Goal: Check status: Check status

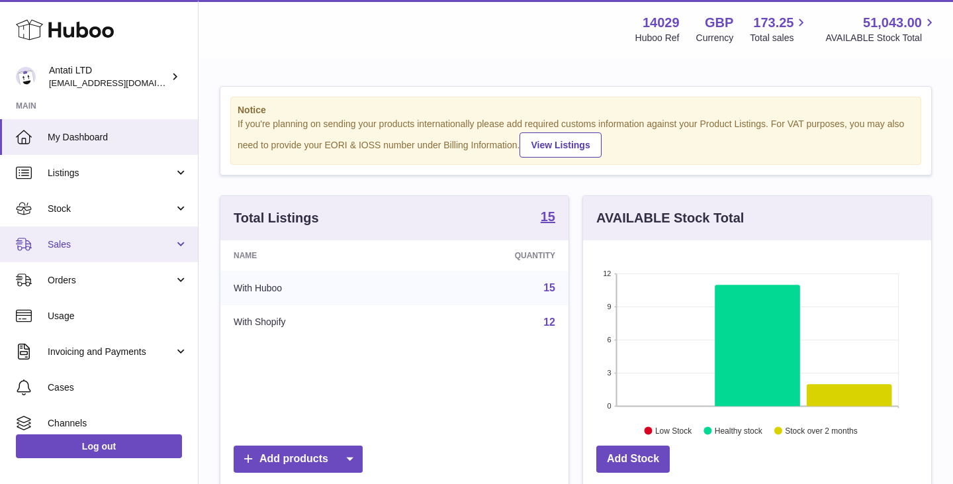
scroll to position [207, 348]
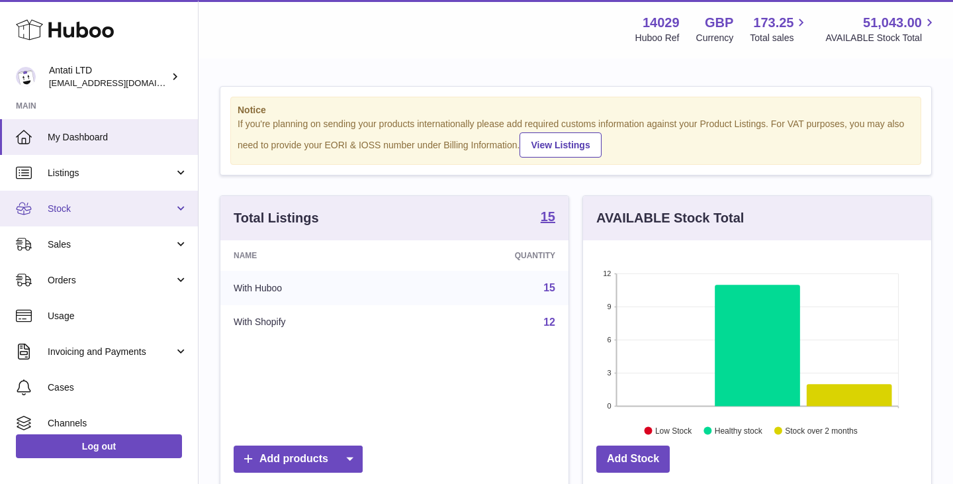
click at [145, 218] on link "Stock" at bounding box center [99, 209] width 198 height 36
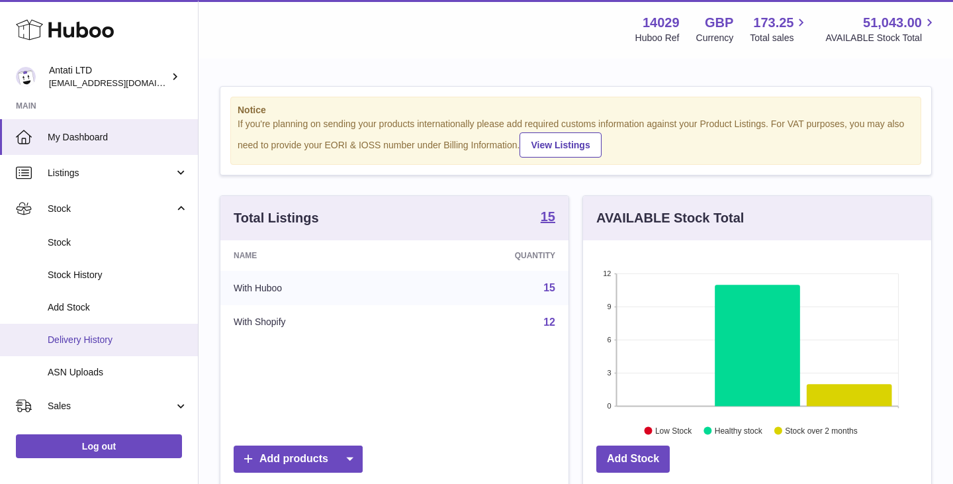
click at [86, 337] on span "Delivery History" at bounding box center [118, 340] width 140 height 13
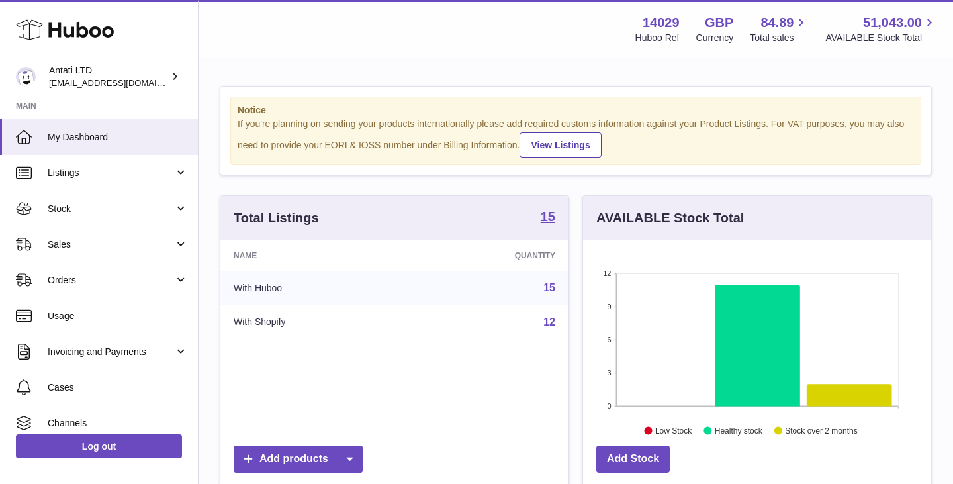
scroll to position [207, 348]
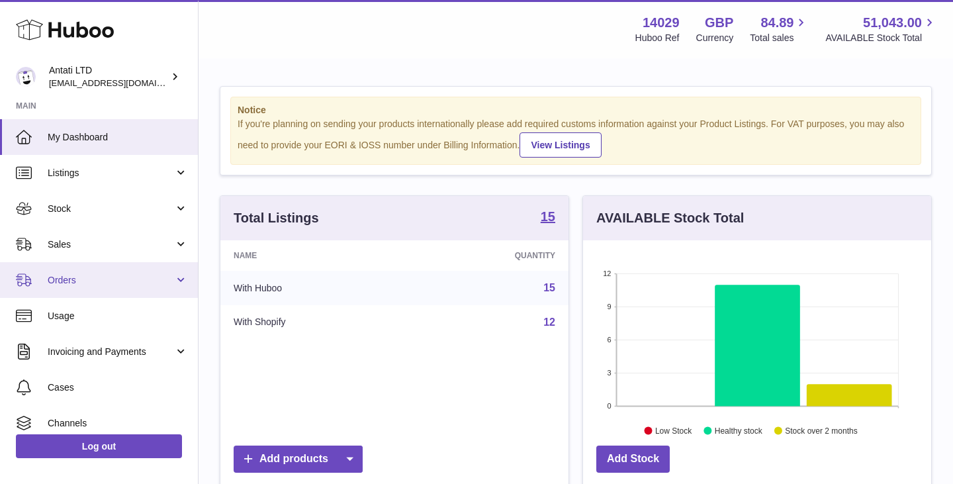
click at [130, 276] on span "Orders" at bounding box center [111, 280] width 126 height 13
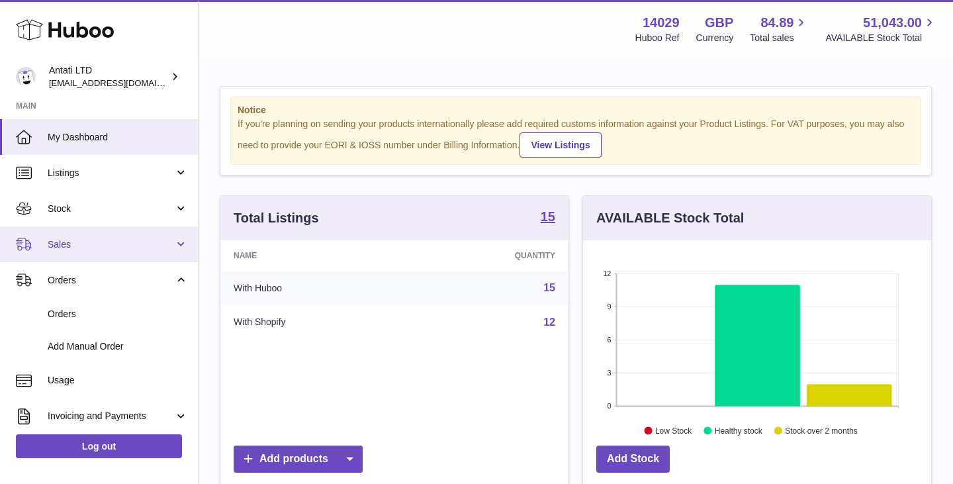
click at [122, 248] on span "Sales" at bounding box center [111, 244] width 126 height 13
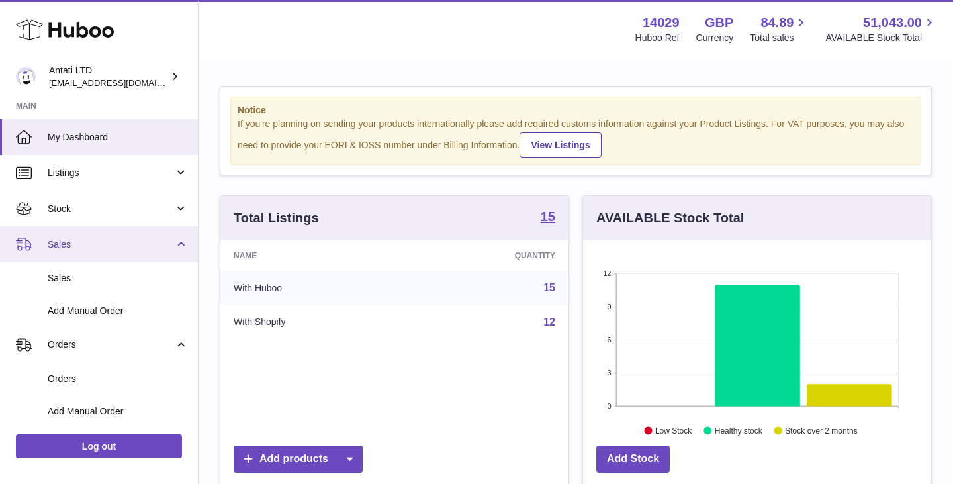
click at [122, 248] on span "Sales" at bounding box center [111, 244] width 126 height 13
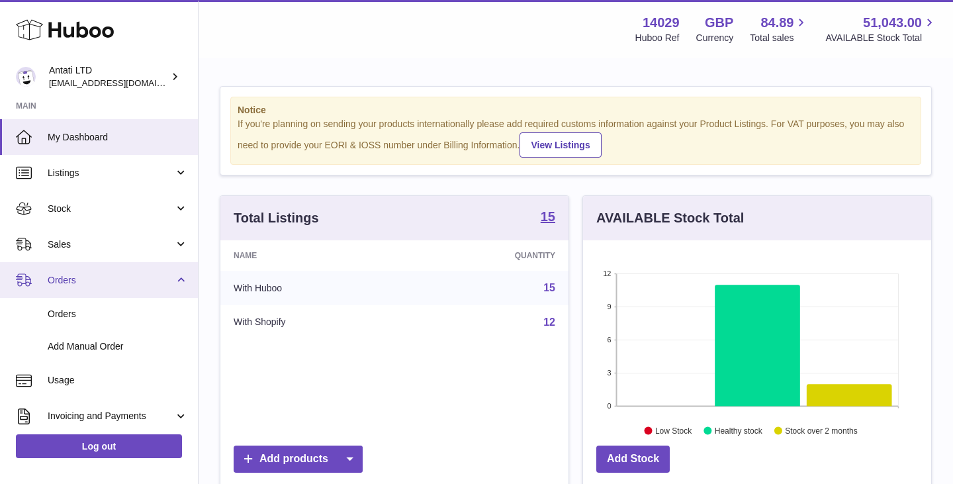
click at [113, 280] on span "Orders" at bounding box center [111, 280] width 126 height 13
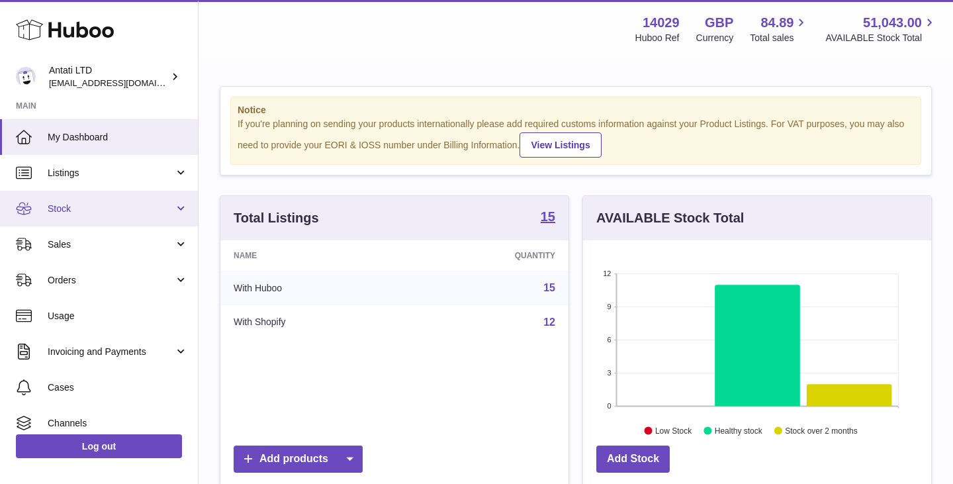
click at [136, 215] on link "Stock" at bounding box center [99, 209] width 198 height 36
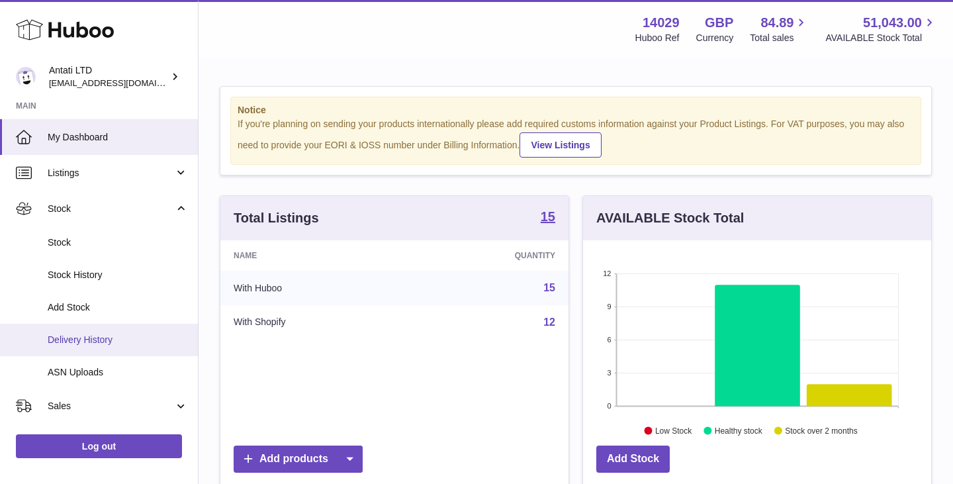
click at [79, 336] on span "Delivery History" at bounding box center [118, 340] width 140 height 13
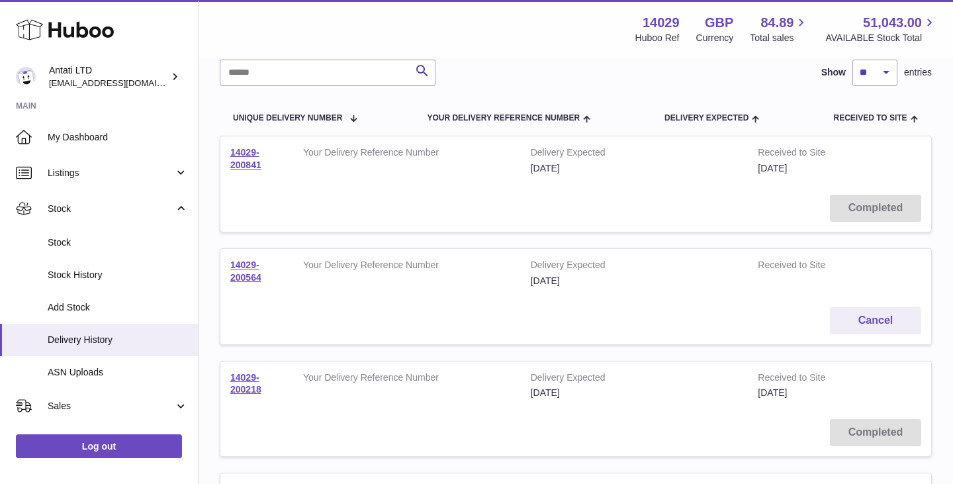
scroll to position [109, 0]
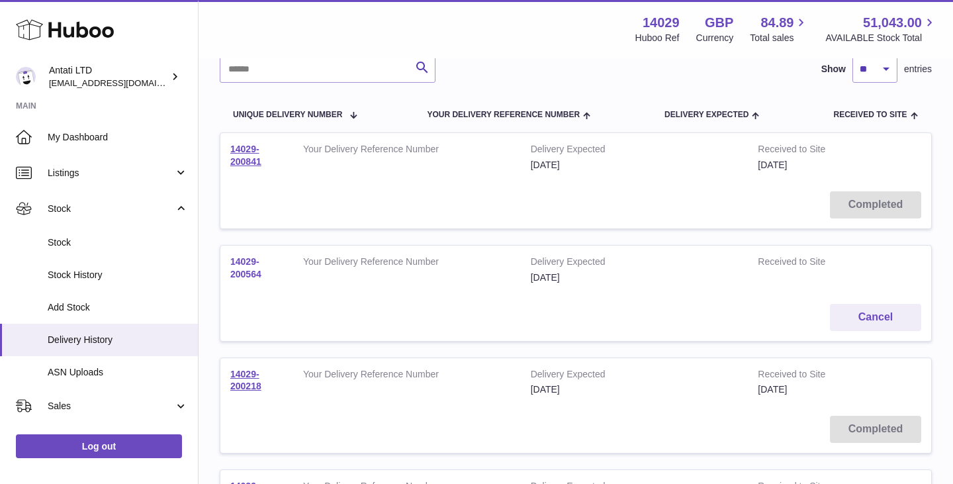
click at [250, 268] on link "14029-200564" at bounding box center [245, 267] width 31 height 23
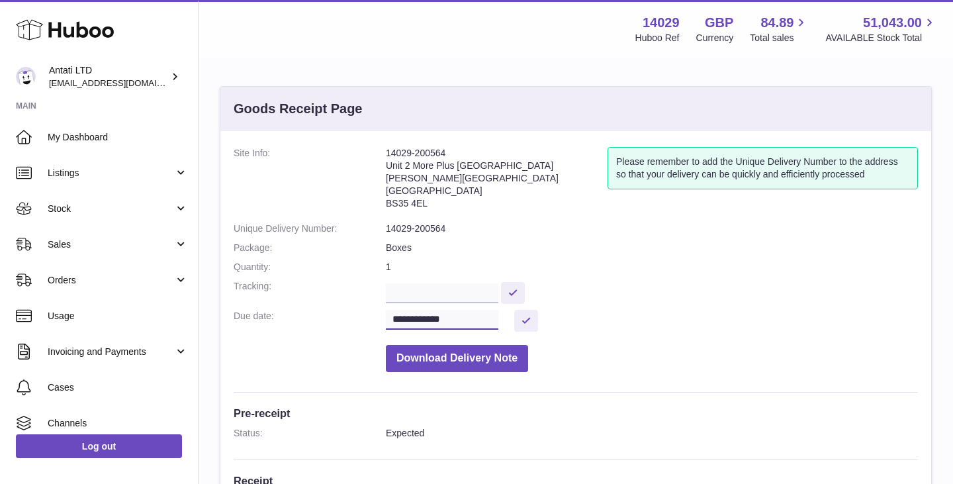
click at [487, 318] on input "**********" at bounding box center [442, 320] width 113 height 20
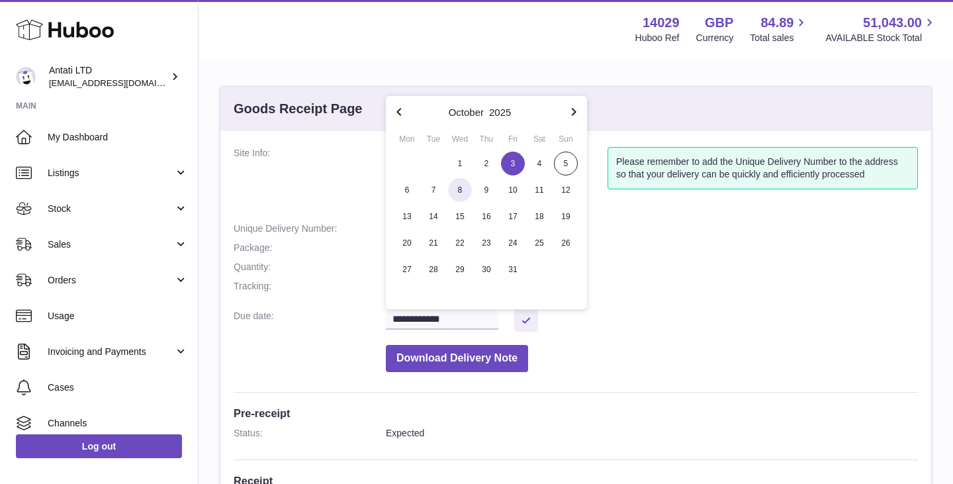
click at [454, 190] on span "8" at bounding box center [460, 190] width 24 height 24
type input "**********"
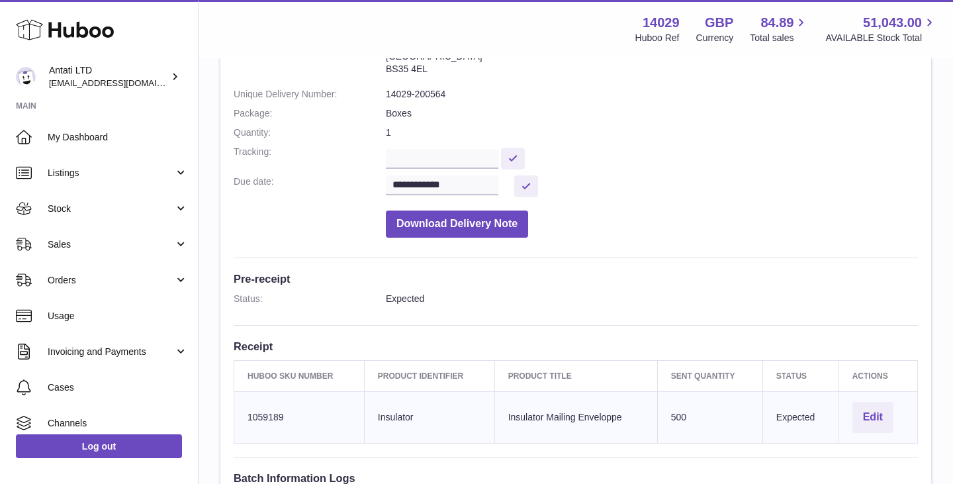
scroll to position [138, 0]
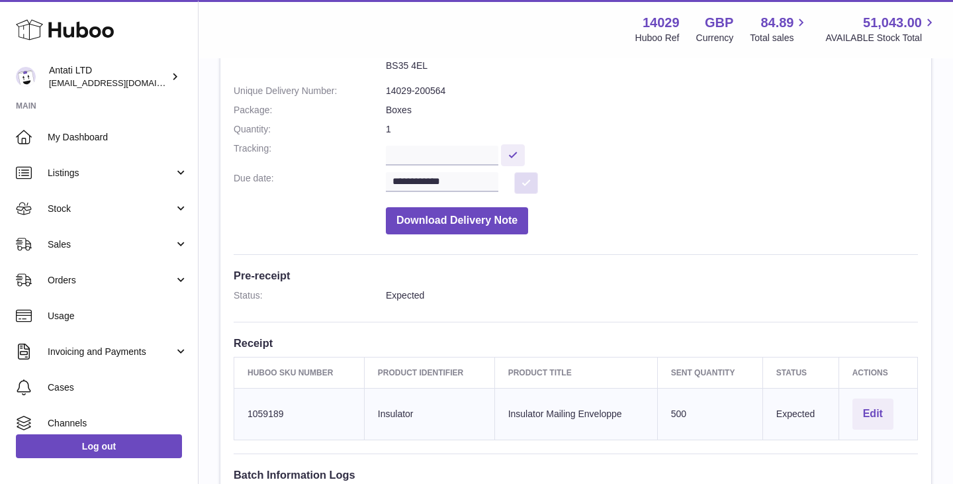
click at [532, 179] on button at bounding box center [526, 183] width 24 height 22
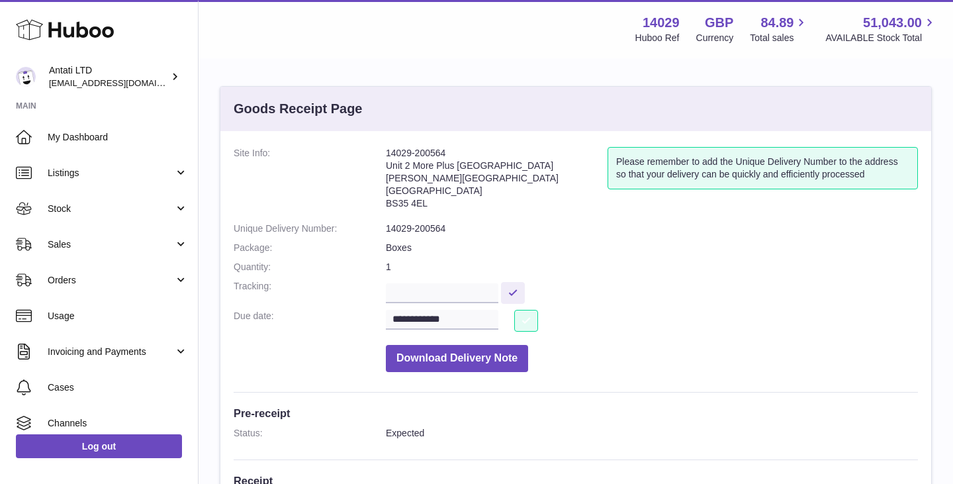
scroll to position [17, 0]
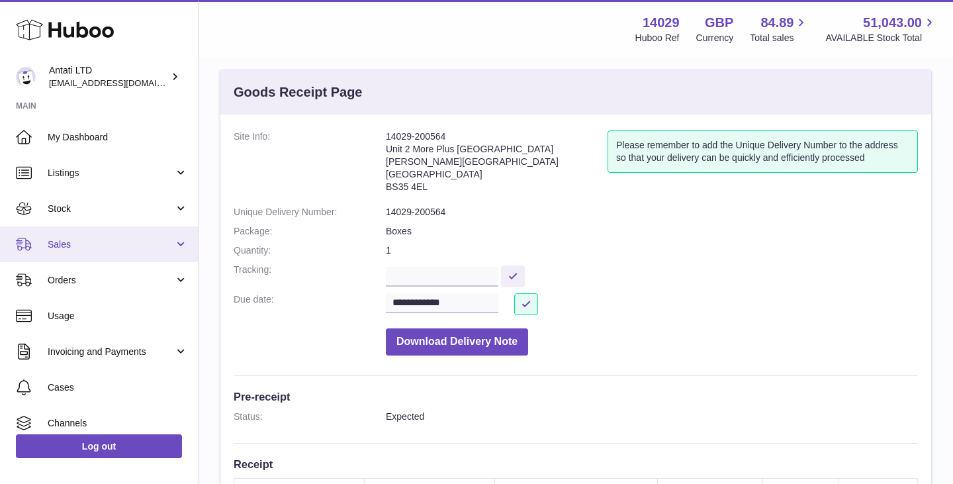
click at [132, 235] on link "Sales" at bounding box center [99, 244] width 198 height 36
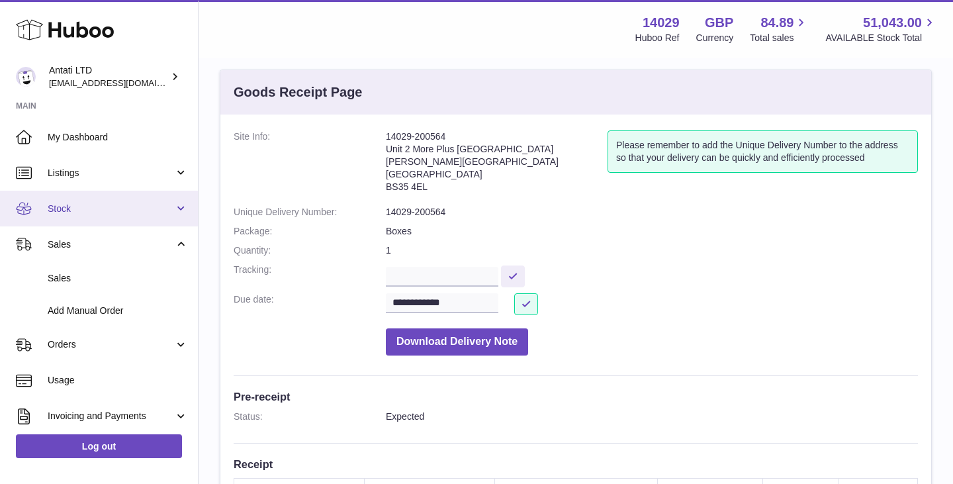
click at [133, 215] on link "Stock" at bounding box center [99, 209] width 198 height 36
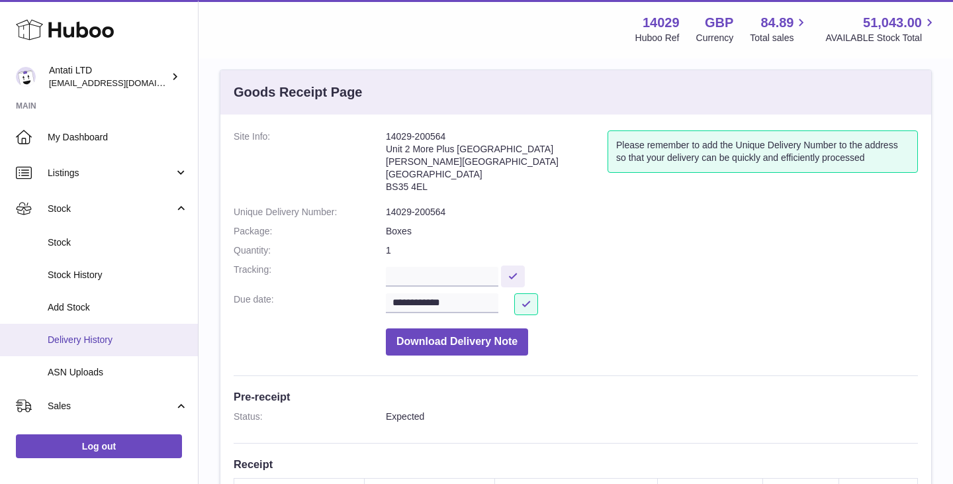
click at [83, 346] on span "Delivery History" at bounding box center [118, 340] width 140 height 13
